Goal: Communication & Community: Answer question/provide support

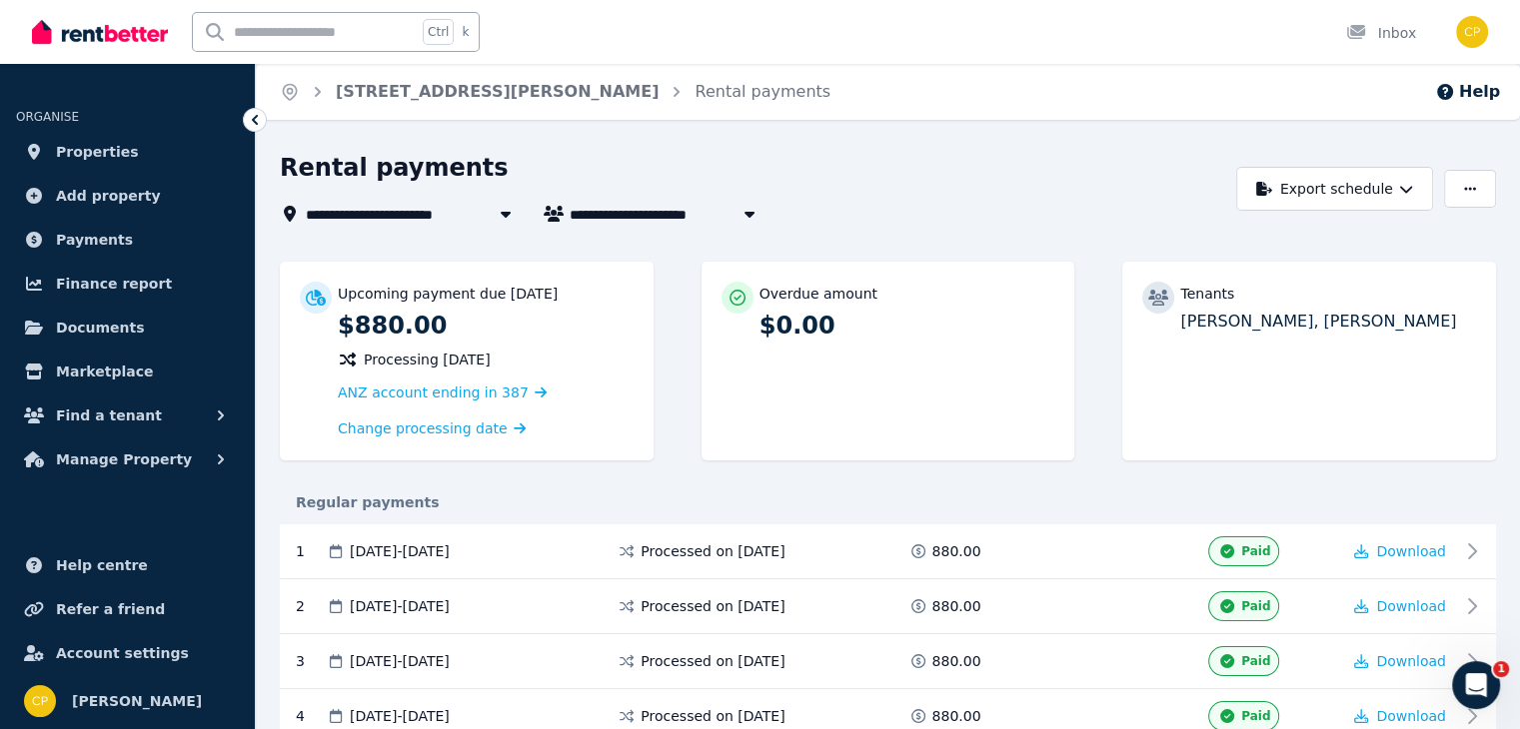
click at [1476, 677] on icon "Open Intercom Messenger" at bounding box center [1476, 685] width 33 height 33
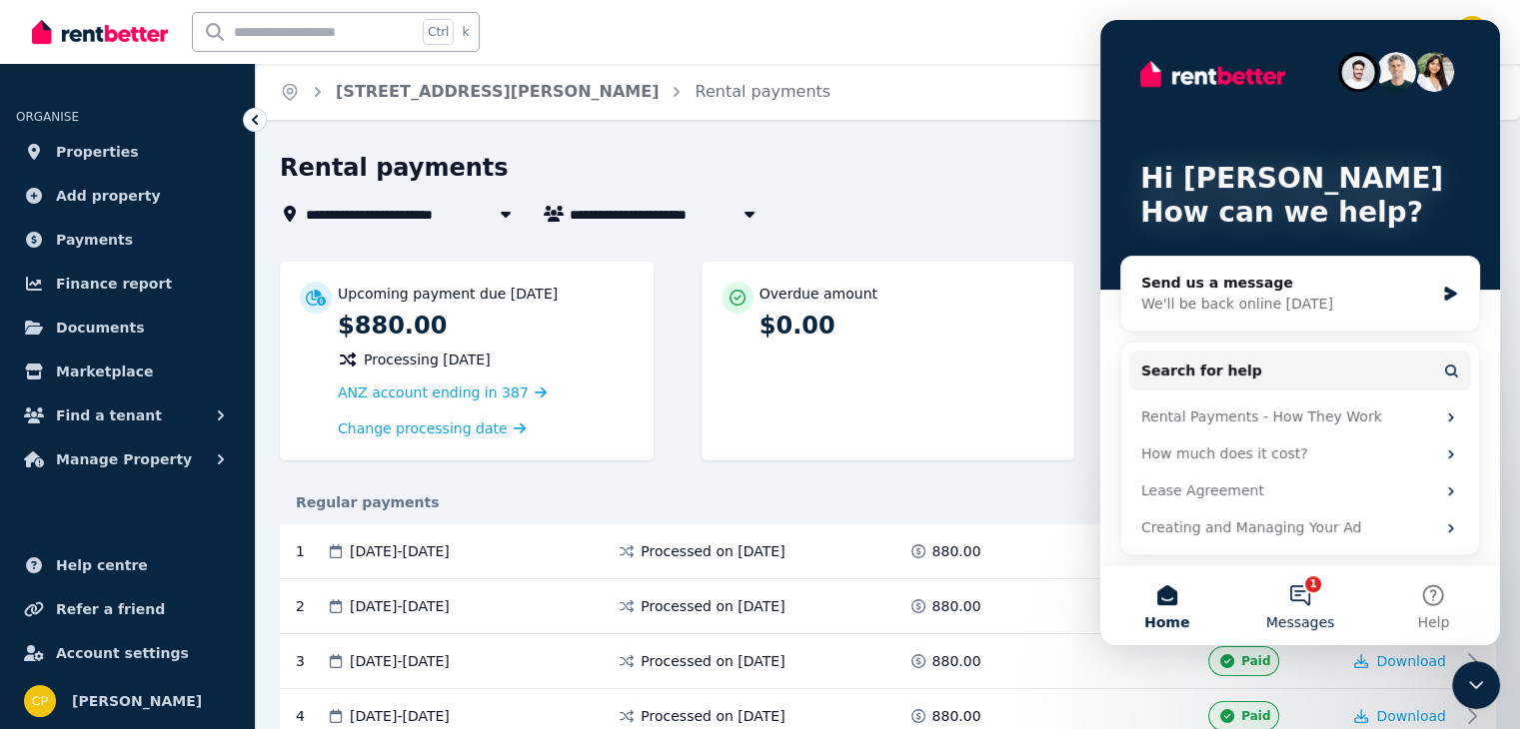
click at [1307, 596] on button "1 Messages" at bounding box center [1299, 606] width 133 height 80
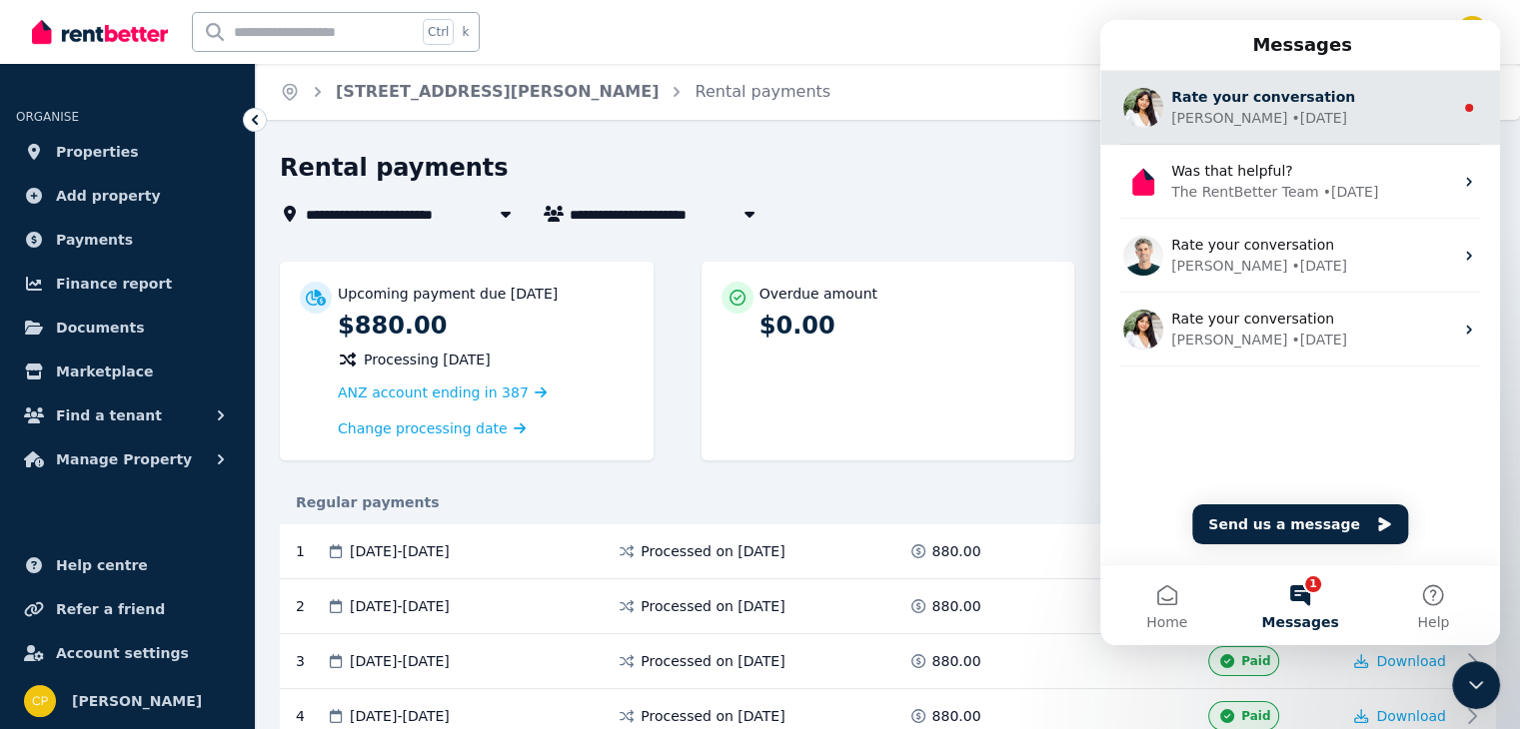
click at [1339, 118] on div "[PERSON_NAME] • [DATE]" at bounding box center [1312, 118] width 282 height 21
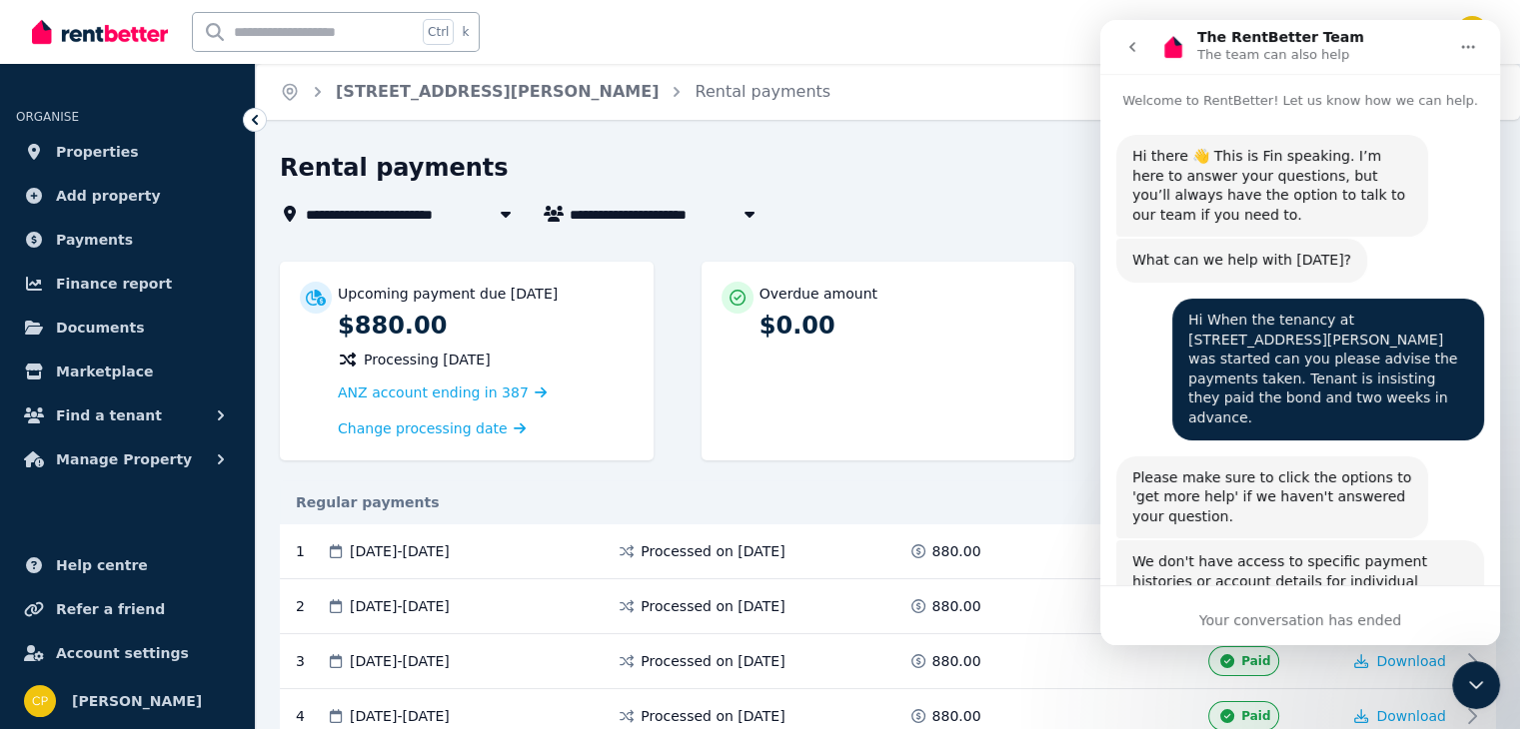
scroll to position [54, 0]
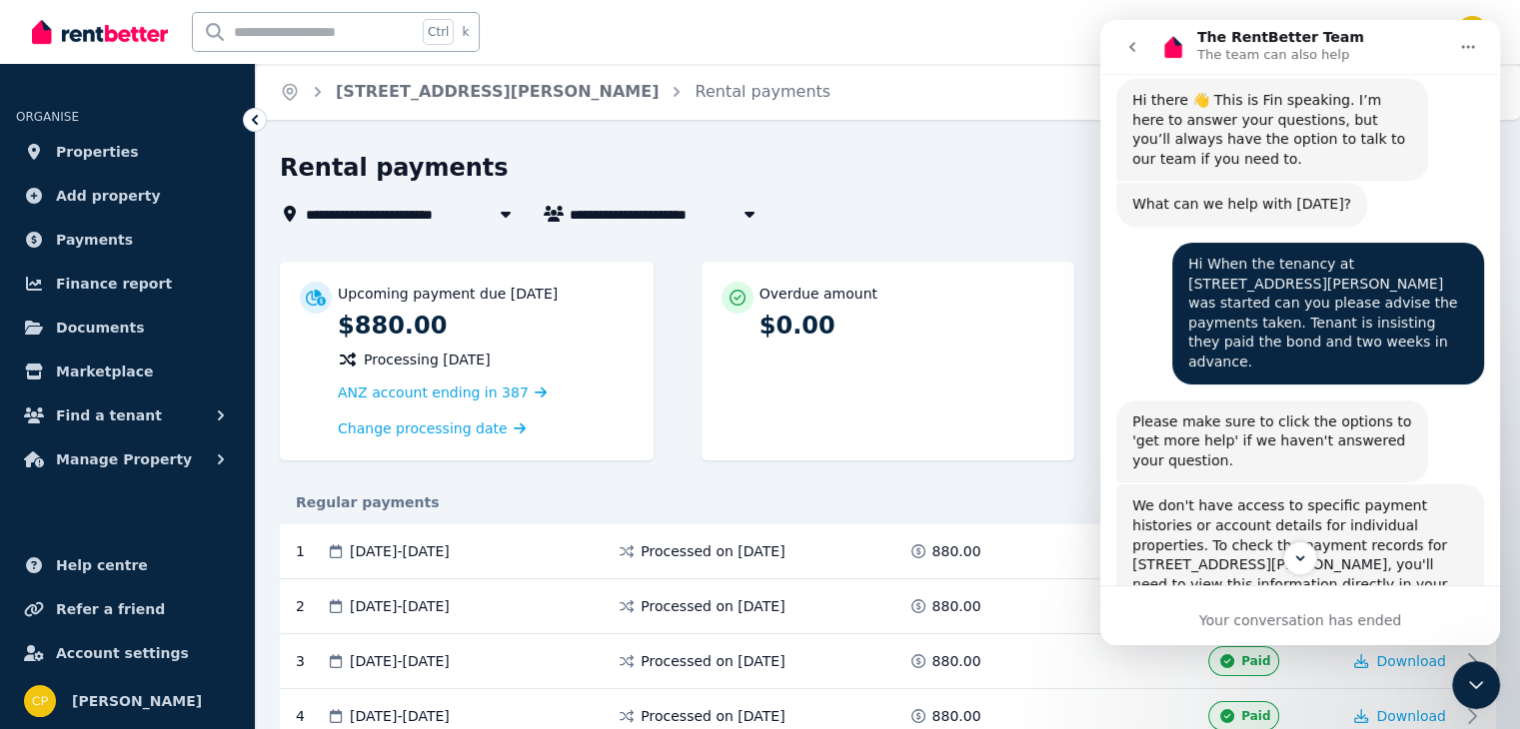
click at [1131, 49] on icon "go back" at bounding box center [1132, 47] width 6 height 10
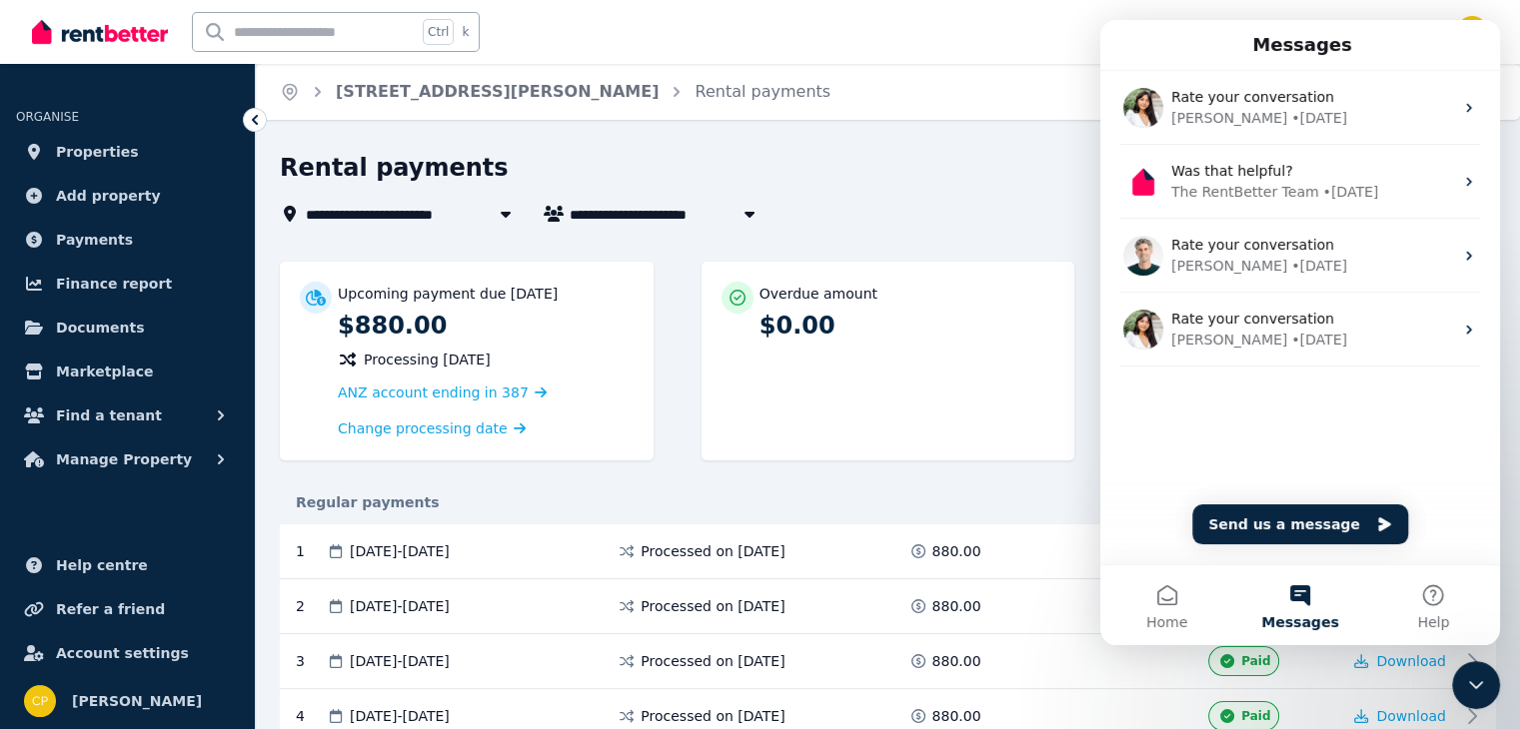
scroll to position [0, 0]
click at [1477, 682] on icon "Close Intercom Messenger" at bounding box center [1476, 685] width 24 height 24
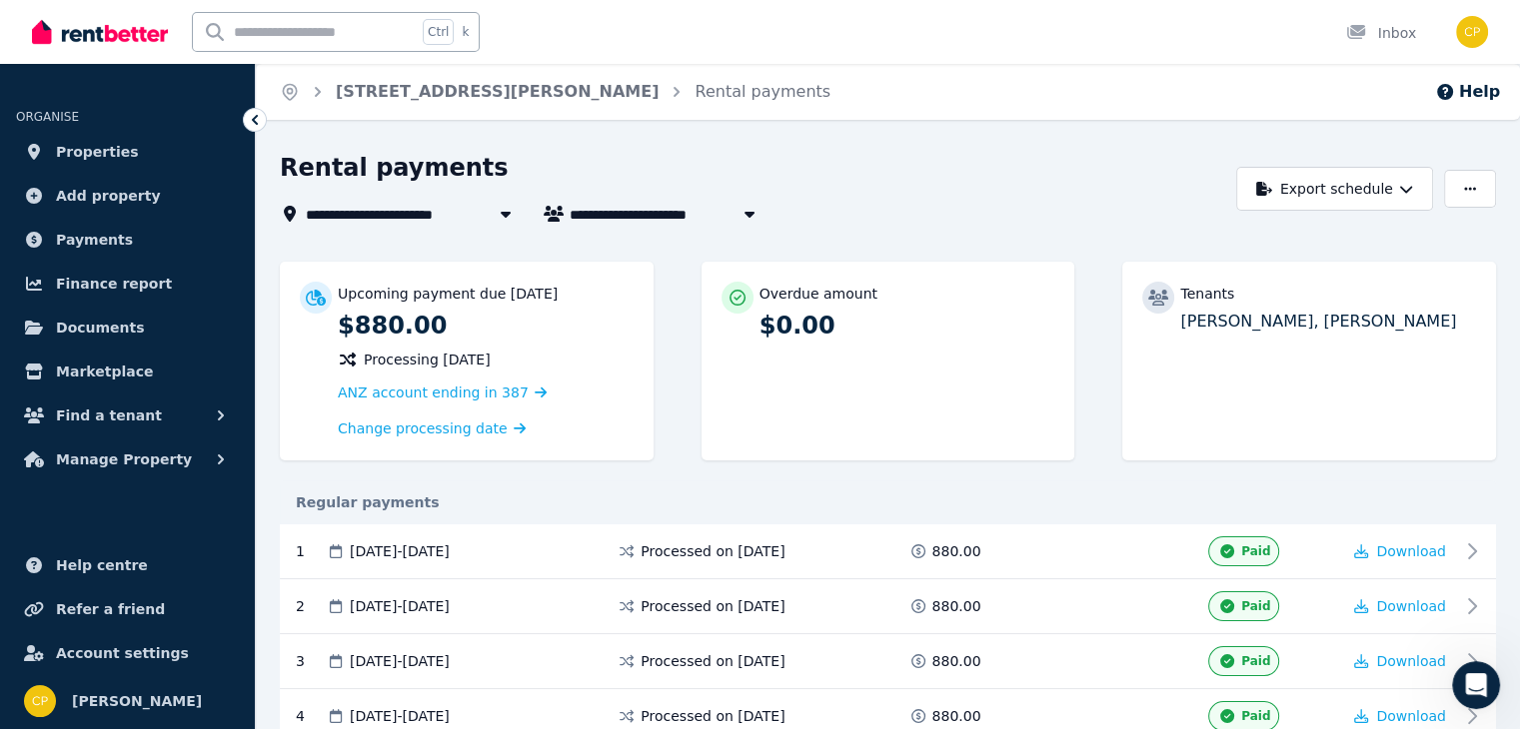
click at [941, 396] on div "Overdue amount $0.00" at bounding box center [888, 361] width 374 height 199
